Goal: Obtain resource: Obtain resource

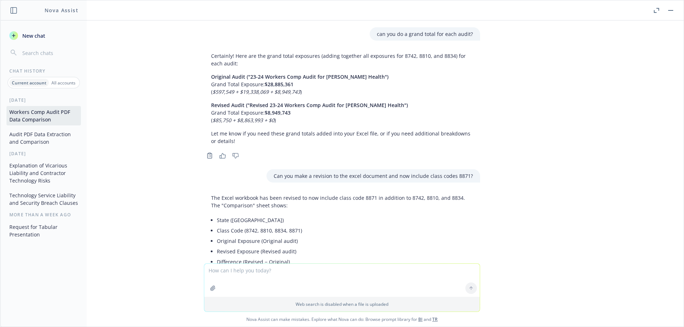
scroll to position [1035, 0]
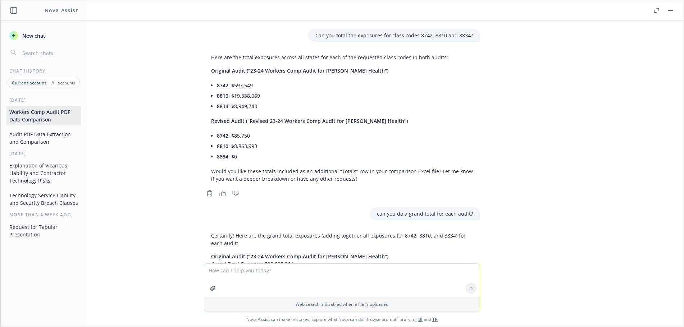
click at [672, 10] on icon "button" at bounding box center [670, 10] width 5 height 1
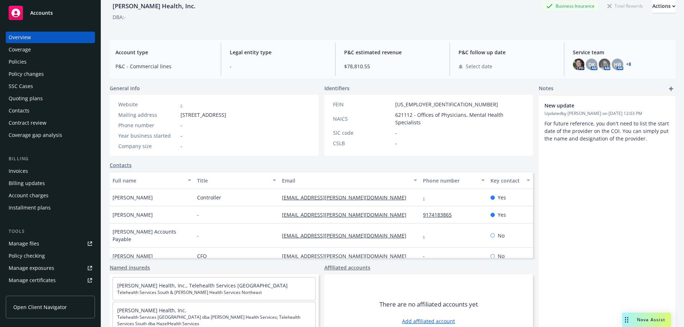
click at [63, 11] on div "Accounts" at bounding box center [50, 13] width 83 height 14
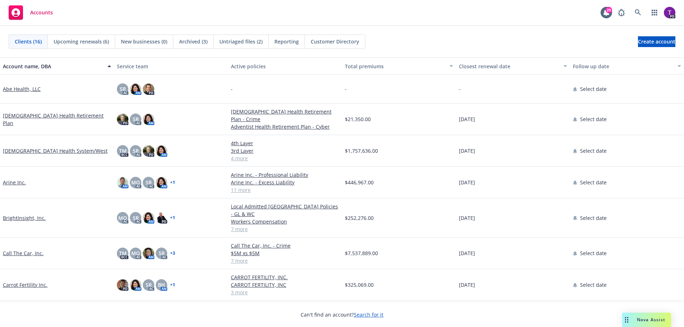
click at [13, 181] on link "Arine Inc." at bounding box center [14, 183] width 23 height 8
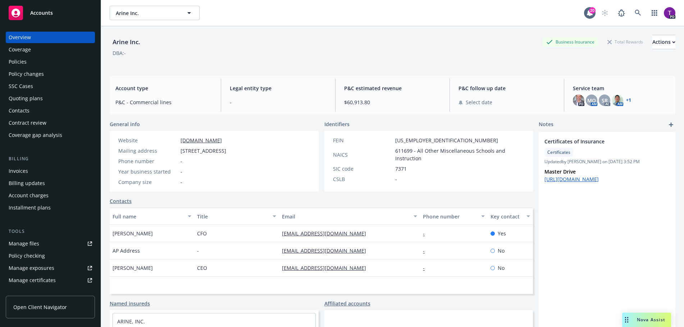
click at [39, 250] on div "Policy checking" at bounding box center [27, 256] width 36 height 12
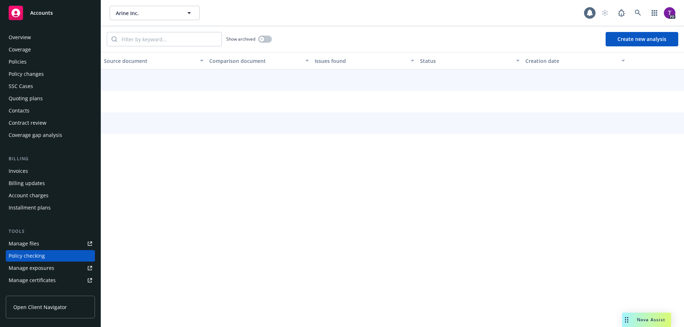
scroll to position [81, 0]
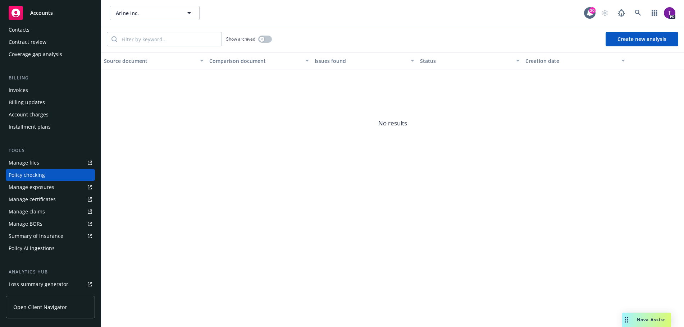
click at [37, 160] on div "Manage files" at bounding box center [24, 163] width 31 height 12
click at [42, 15] on span "Accounts" at bounding box center [41, 13] width 23 height 6
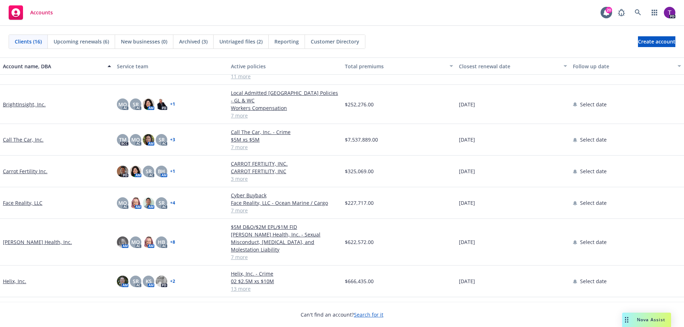
scroll to position [144, 0]
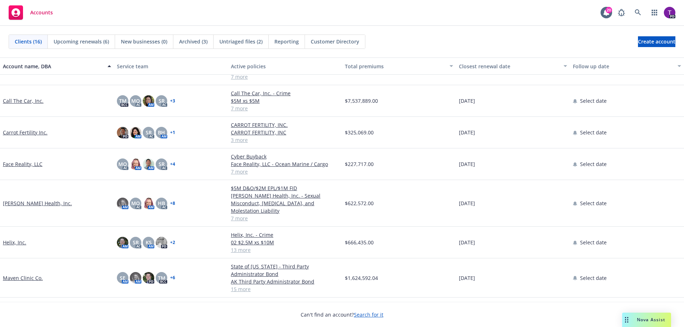
click at [18, 200] on link "[PERSON_NAME] Health, Inc." at bounding box center [37, 204] width 69 height 8
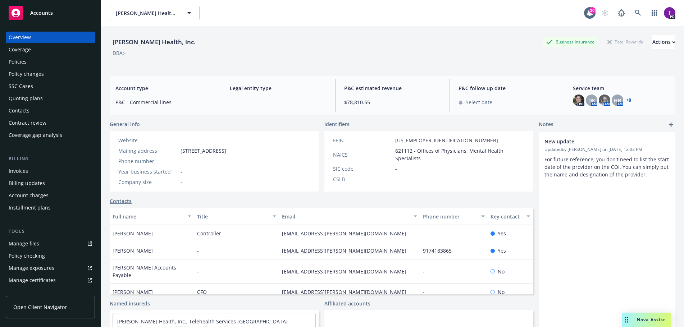
click at [31, 246] on div "Manage files" at bounding box center [24, 244] width 31 height 12
click at [65, 19] on div "Accounts" at bounding box center [50, 13] width 83 height 14
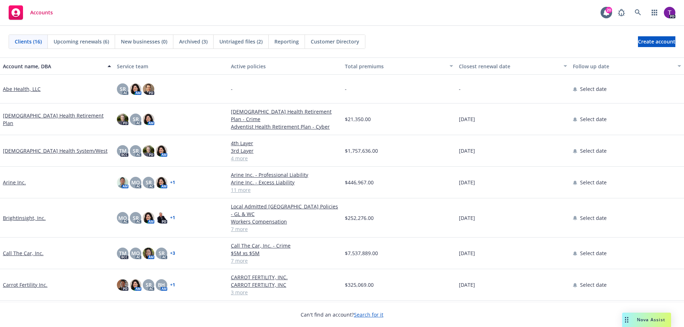
click at [394, 23] on div "Accounts 20 PD" at bounding box center [342, 13] width 684 height 26
click at [403, 32] on div "Clients (16) Upcoming renewals (6) New businesses (0) Archived (3) Untriaged fi…" at bounding box center [342, 42] width 684 height 32
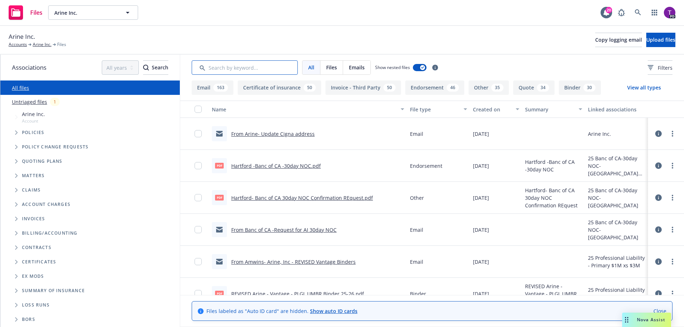
click at [242, 67] on input "Search by keyword..." at bounding box center [245, 67] width 106 height 14
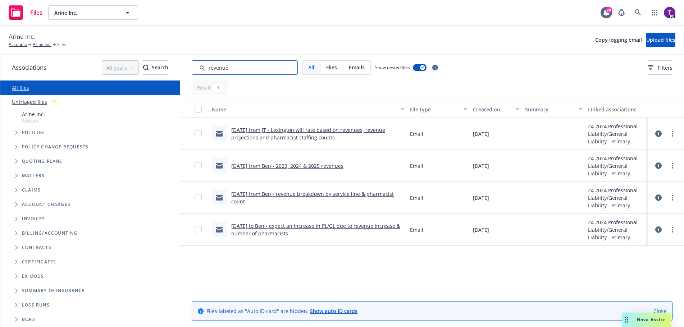
type input "revenue"
click at [308, 165] on link "7/26/24 from Ben - 2023, 2024 & 2025 revenues" at bounding box center [287, 166] width 112 height 7
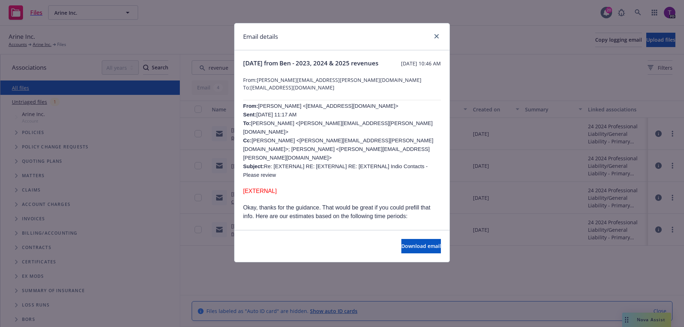
scroll to position [36, 0]
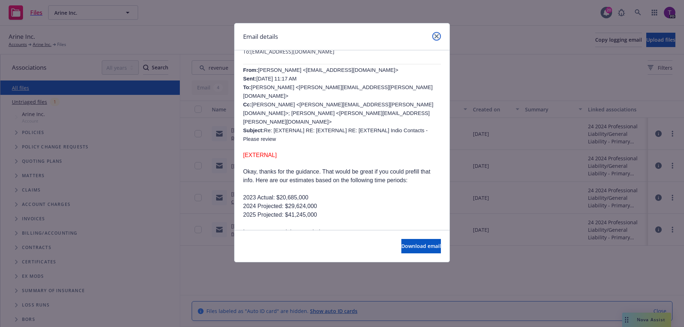
click at [436, 35] on icon "close" at bounding box center [437, 36] width 4 height 4
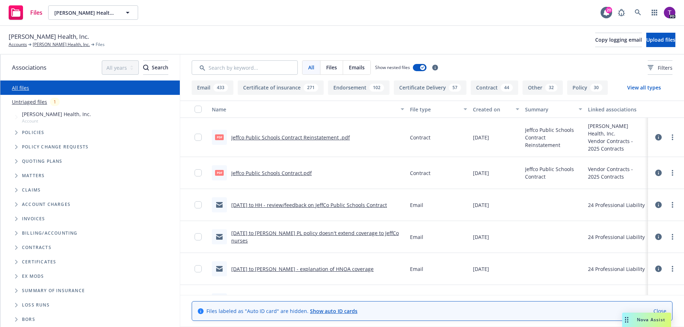
click at [16, 291] on icon "Folder Tree Example" at bounding box center [16, 291] width 3 height 4
click at [28, 317] on link "2025" at bounding box center [28, 318] width 12 height 8
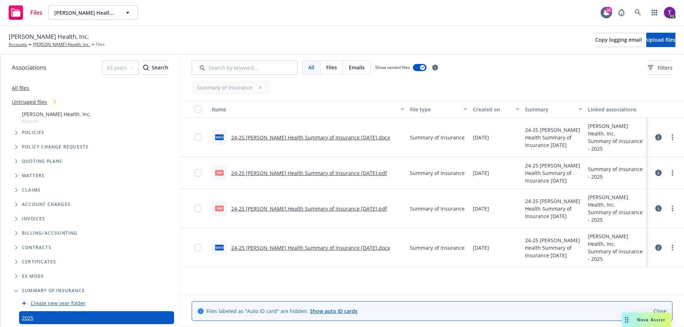
click at [272, 170] on link "24-25 Hazel Health Summary of Insurance 8-25-25.pdf" at bounding box center [309, 173] width 156 height 7
